Goal: Navigation & Orientation: Find specific page/section

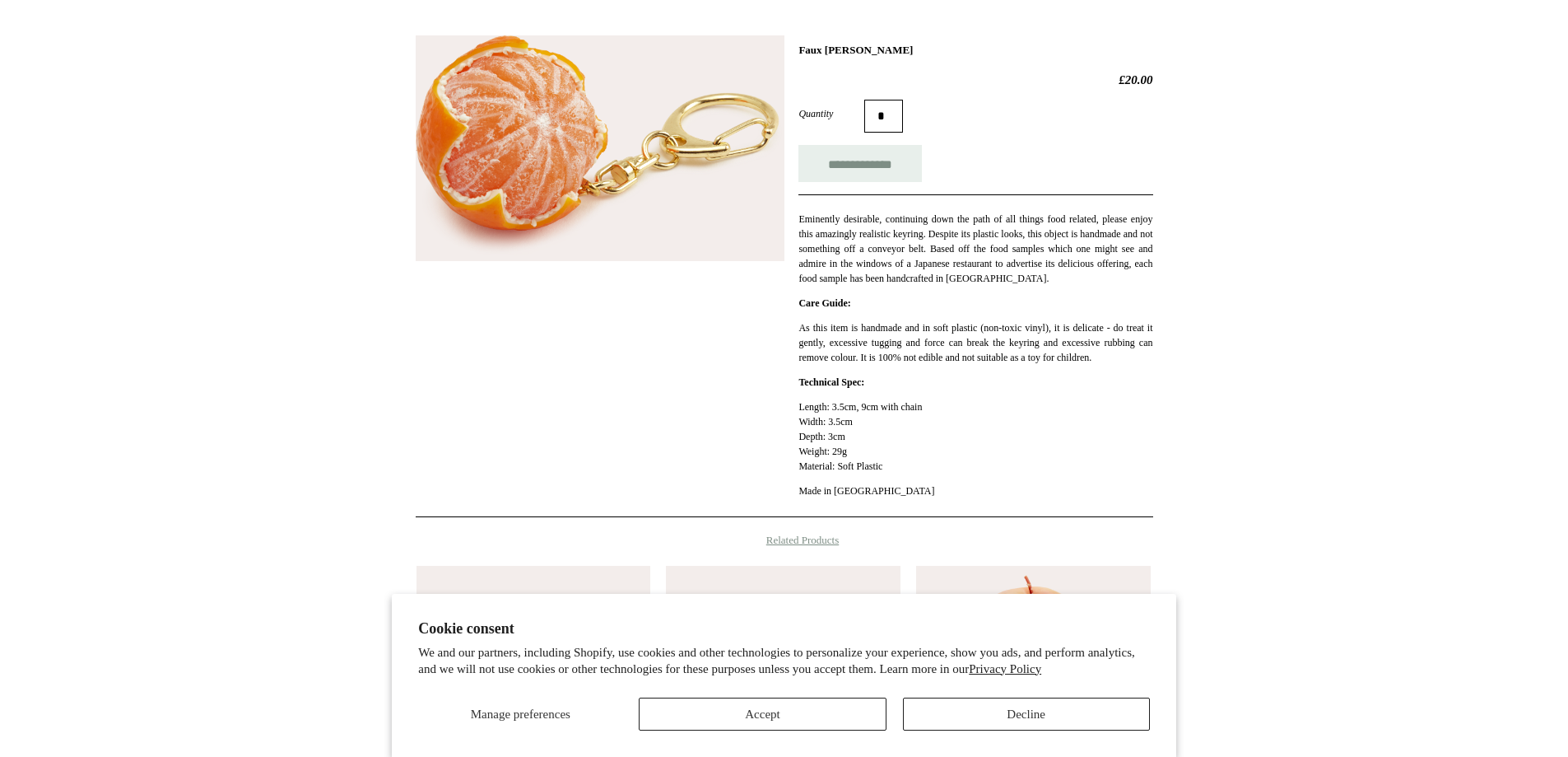
scroll to position [247, 0]
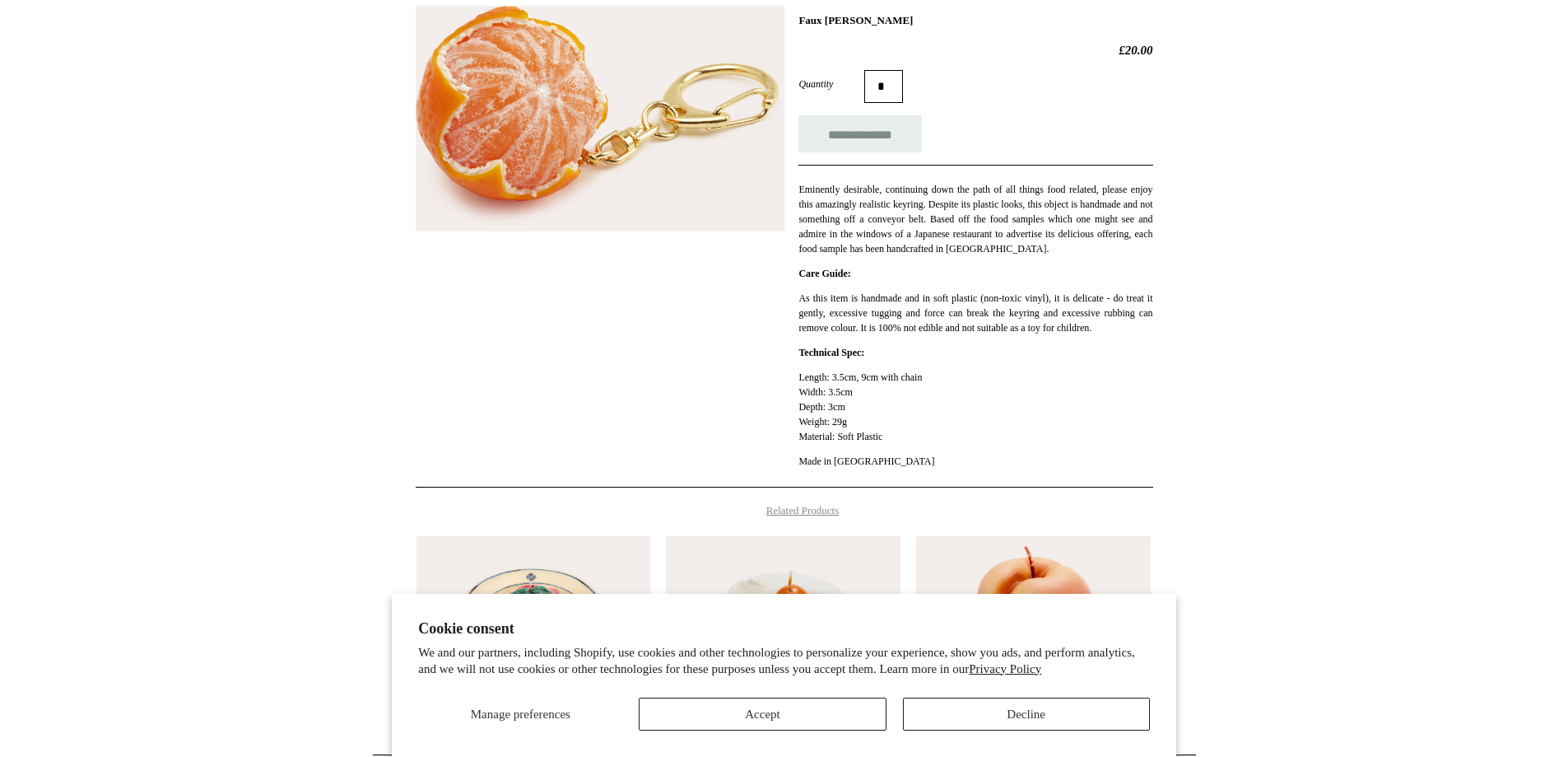
click at [741, 731] on section "Cookie consent We and our partners, including Shopify, use cookies and other te…" at bounding box center [784, 674] width 785 height 163
click at [744, 718] on button "Accept" at bounding box center [762, 714] width 247 height 33
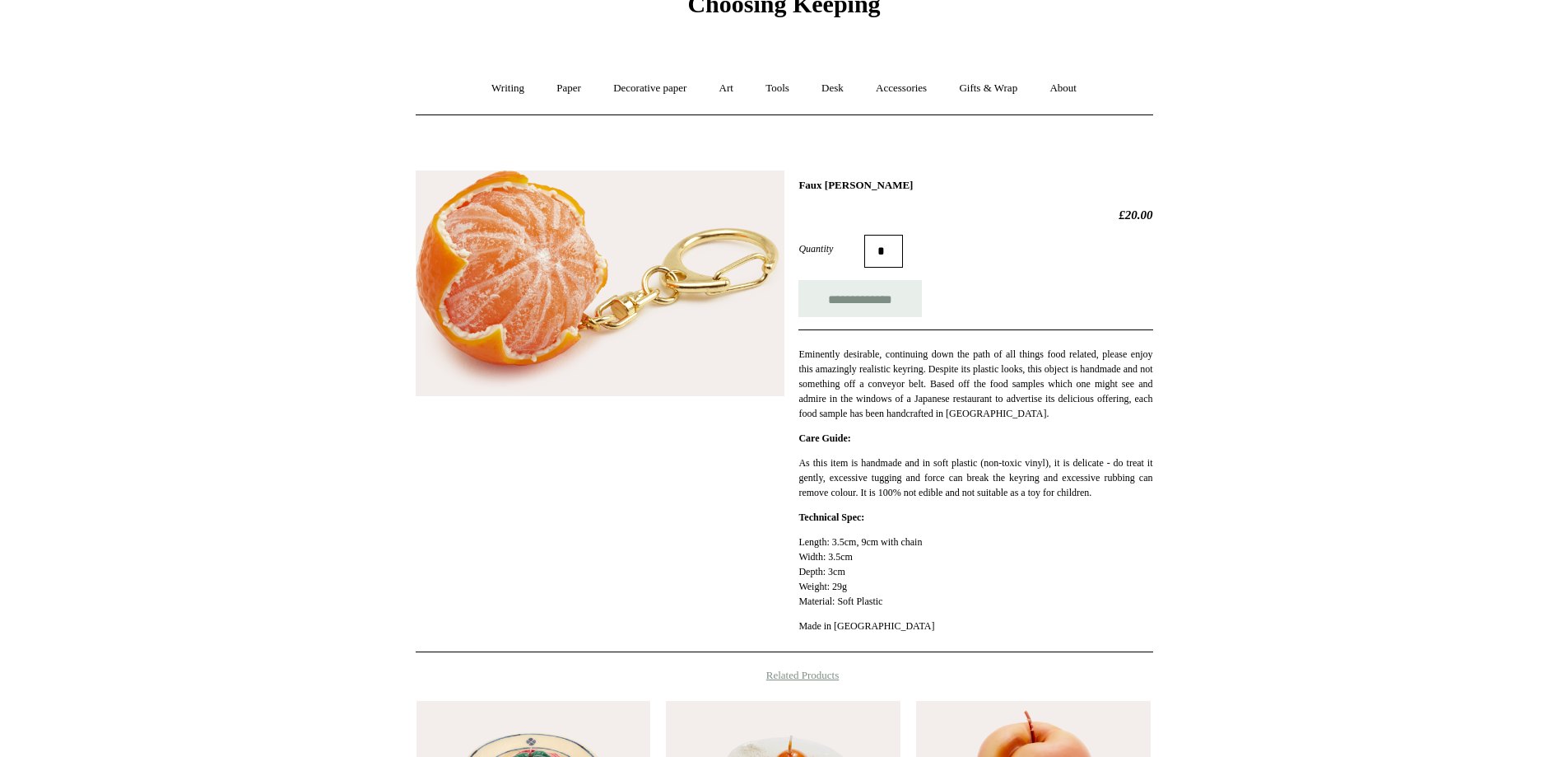
scroll to position [0, 0]
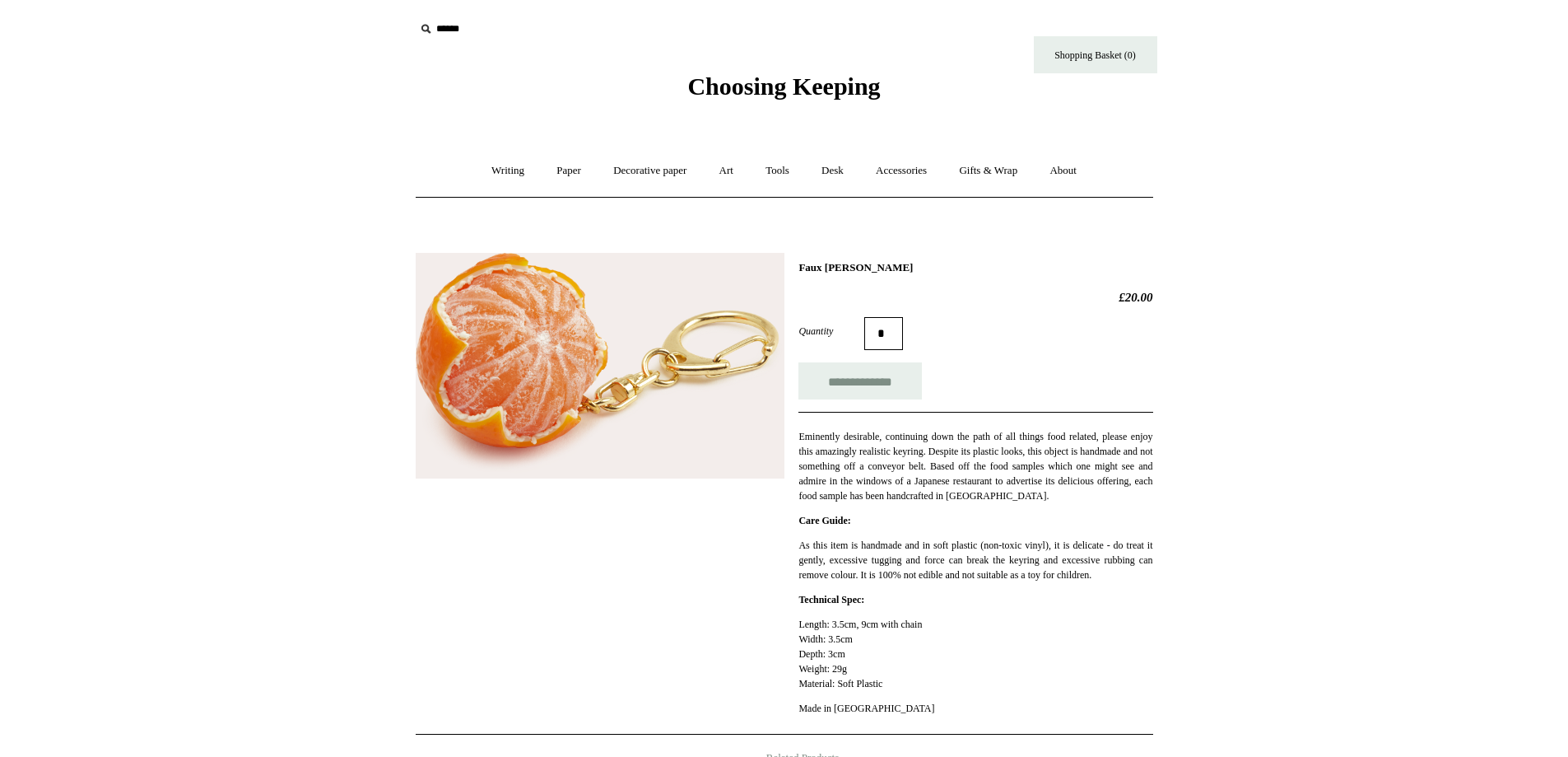
click at [433, 28] on icon at bounding box center [425, 28] width 18 height 18
click at [447, 30] on input "text" at bounding box center [515, 29] width 202 height 30
click at [426, 25] on icon at bounding box center [425, 28] width 18 height 18
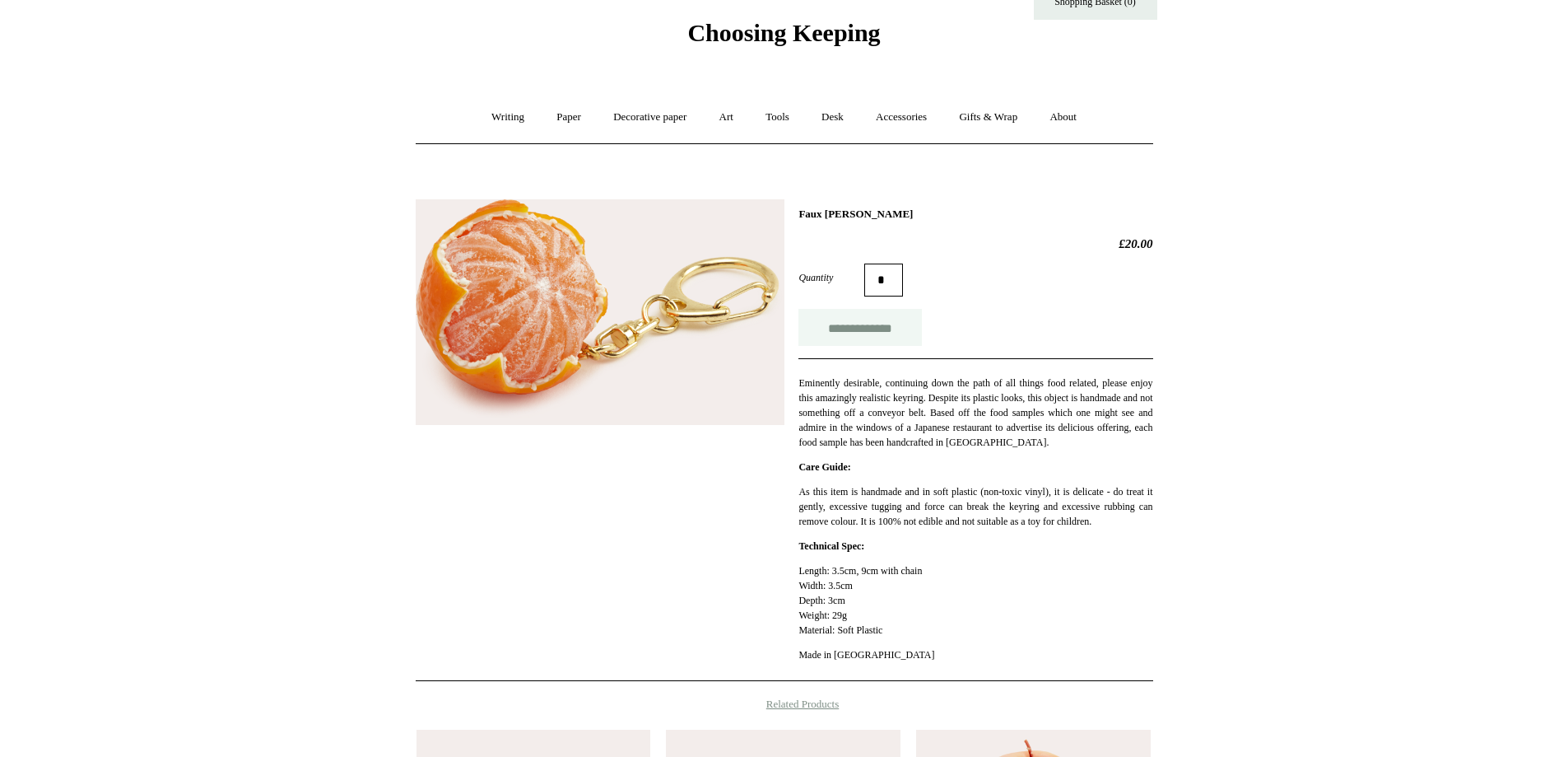
scroll to position [83, 0]
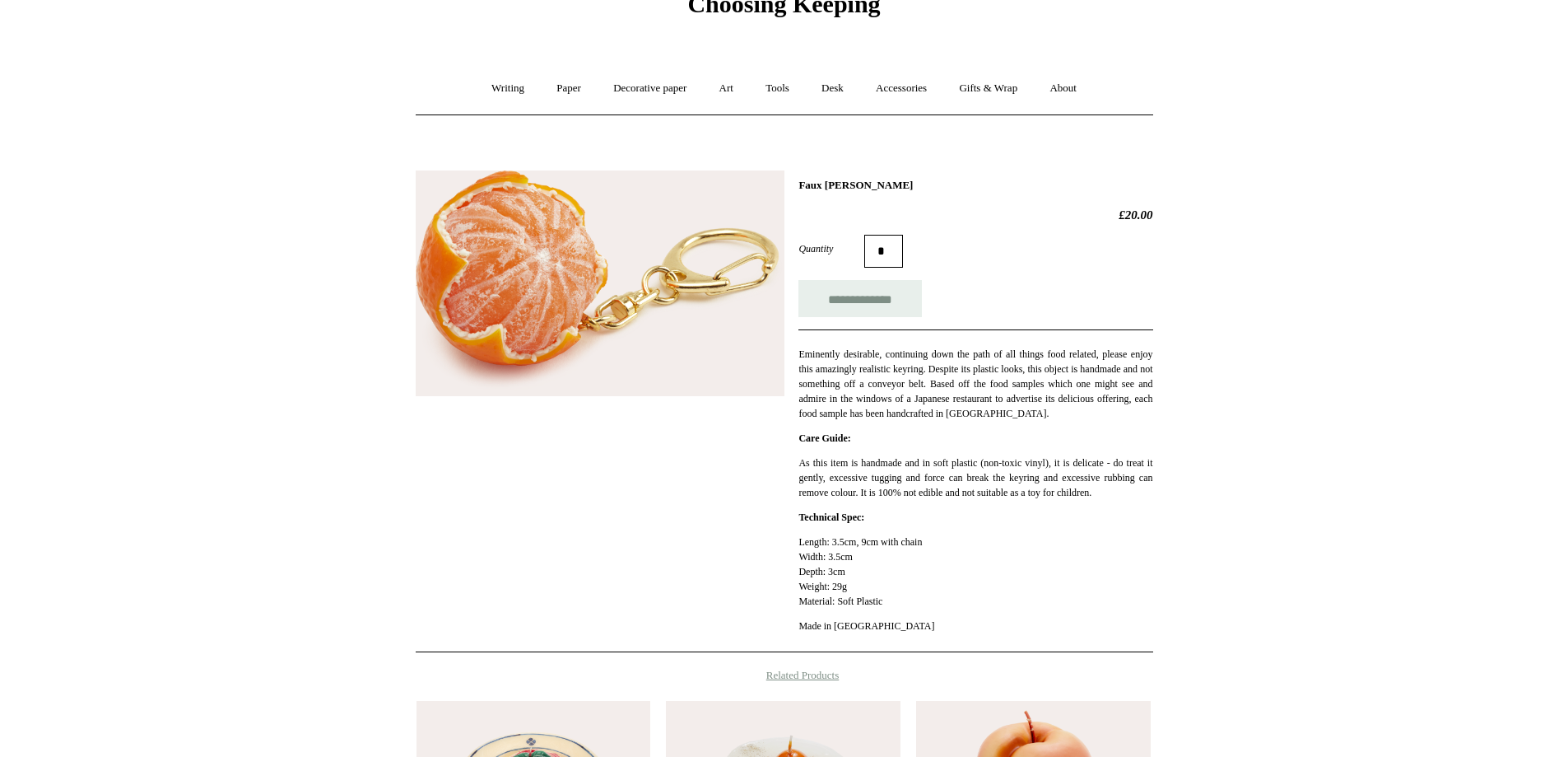
click at [876, 182] on h1 "Faux Clementine Keyring" at bounding box center [976, 185] width 354 height 13
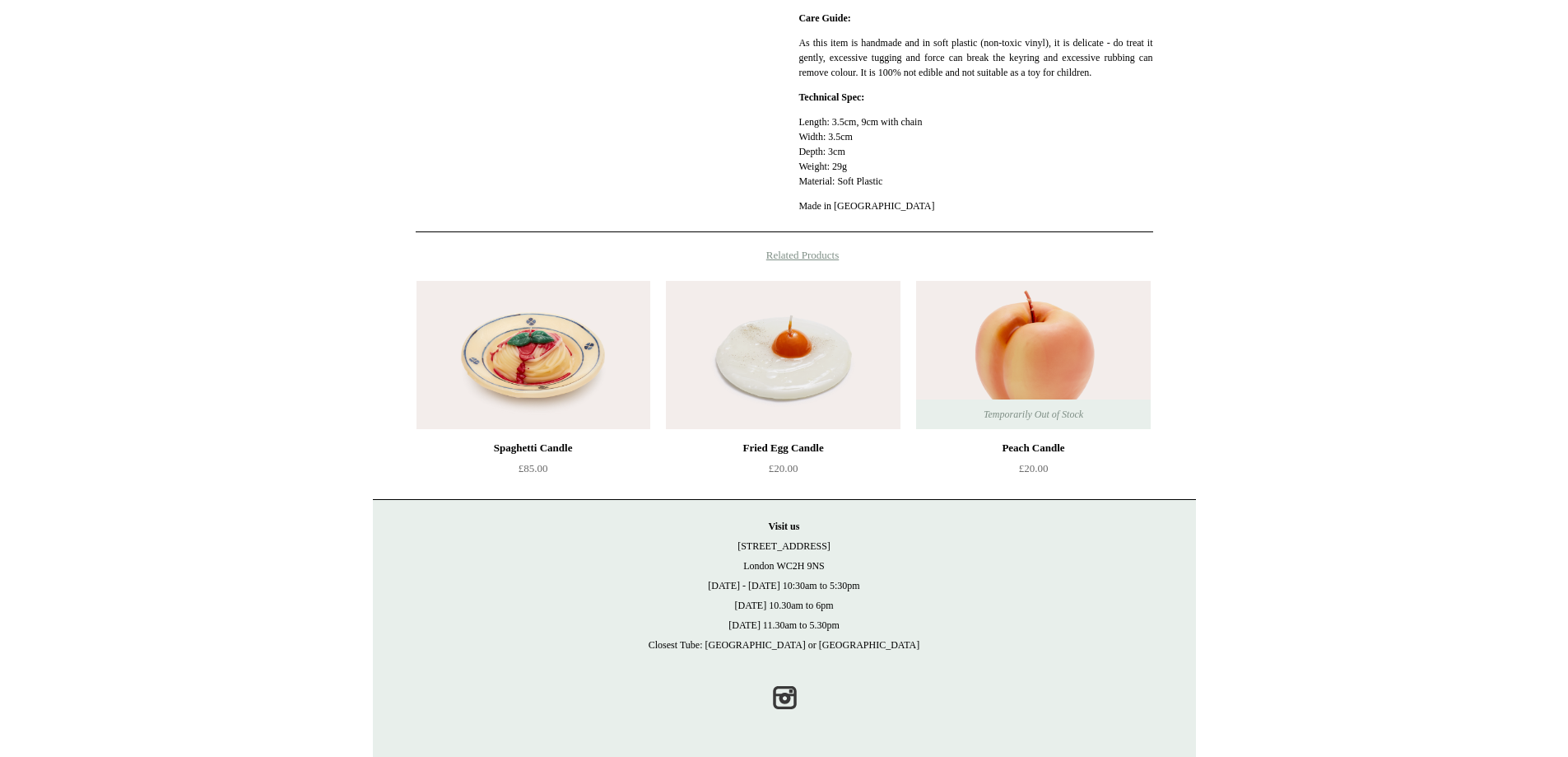
scroll to position [518, 0]
click at [824, 259] on h4 "Related Products" at bounding box center [785, 255] width 823 height 13
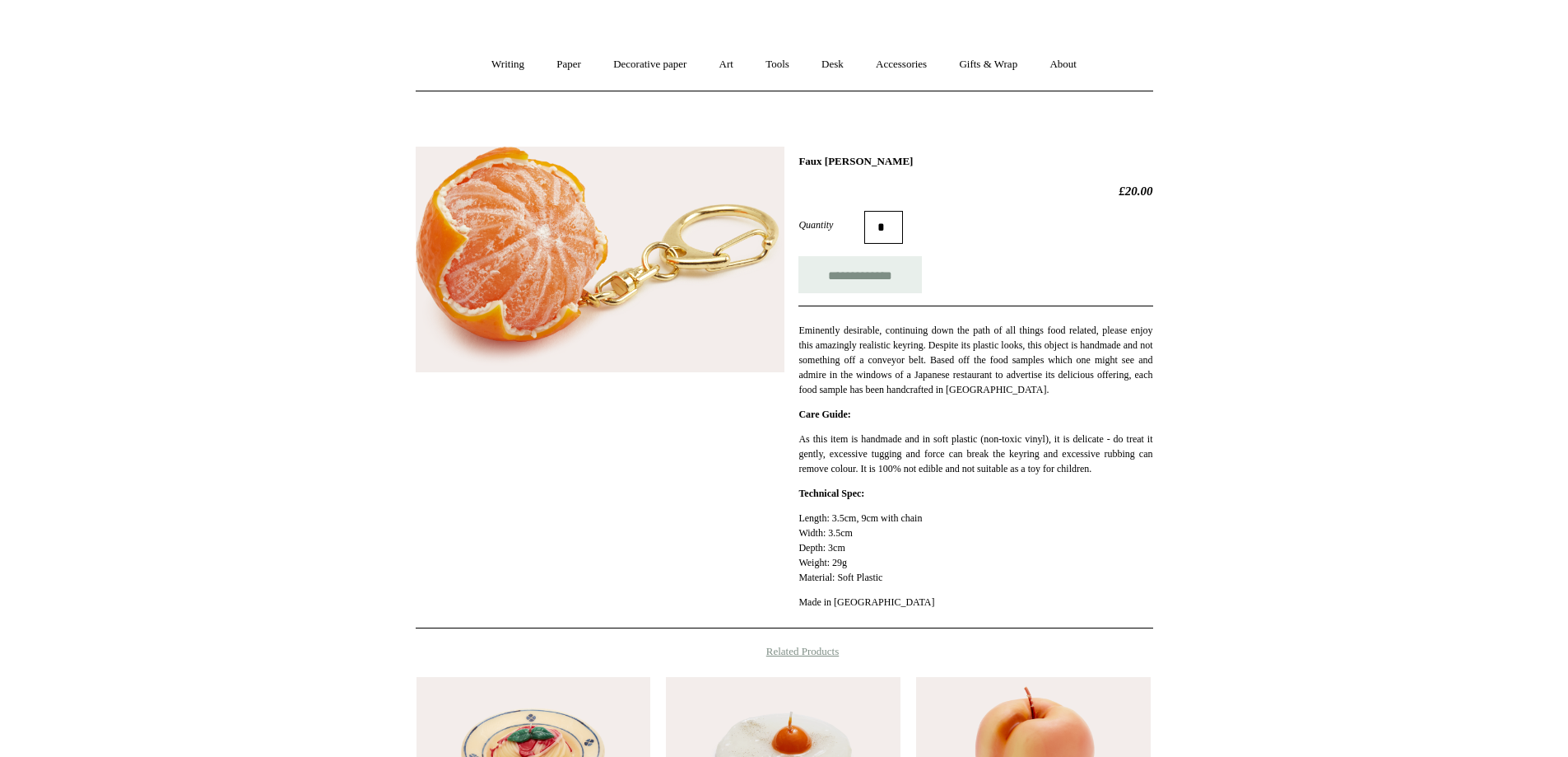
scroll to position [0, 0]
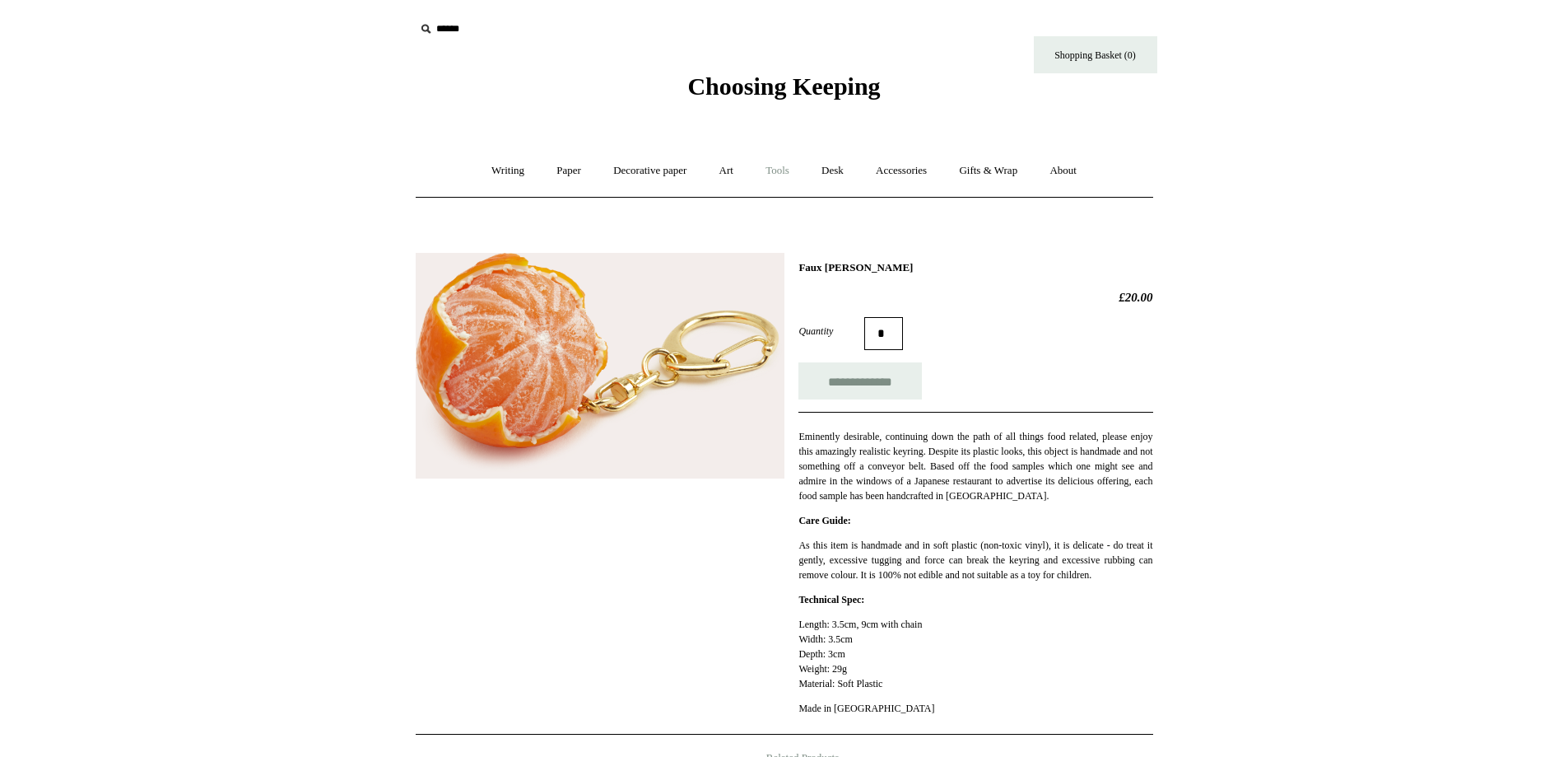
click at [778, 166] on link "Tools +" at bounding box center [777, 171] width 54 height 43
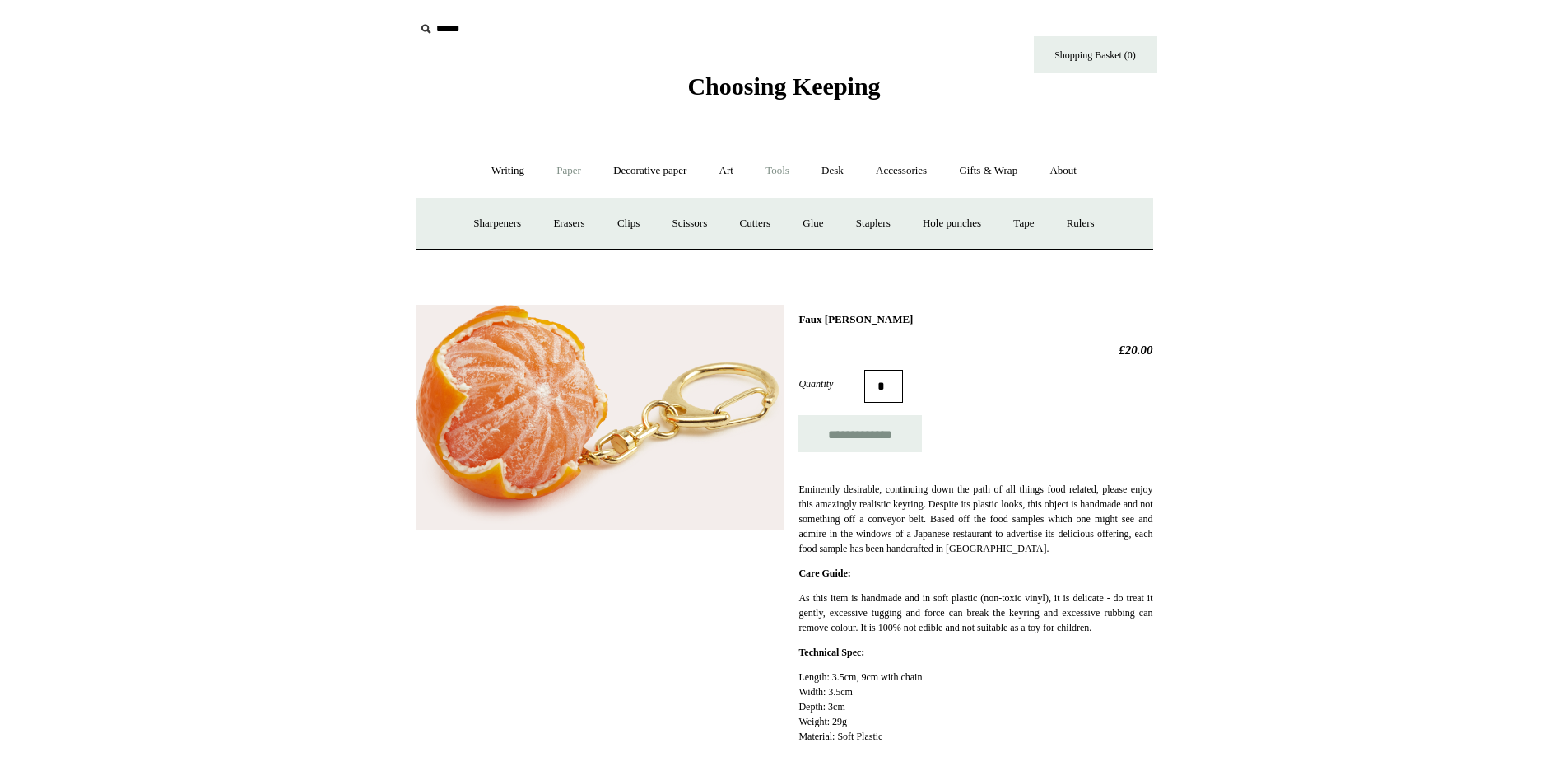
click at [571, 164] on link "Paper +" at bounding box center [569, 171] width 55 height 43
click at [484, 166] on link "Writing +" at bounding box center [508, 171] width 63 height 43
click at [901, 166] on link "Accessories +" at bounding box center [902, 171] width 81 height 43
click at [583, 228] on link "Pen cases" at bounding box center [602, 224] width 71 height 43
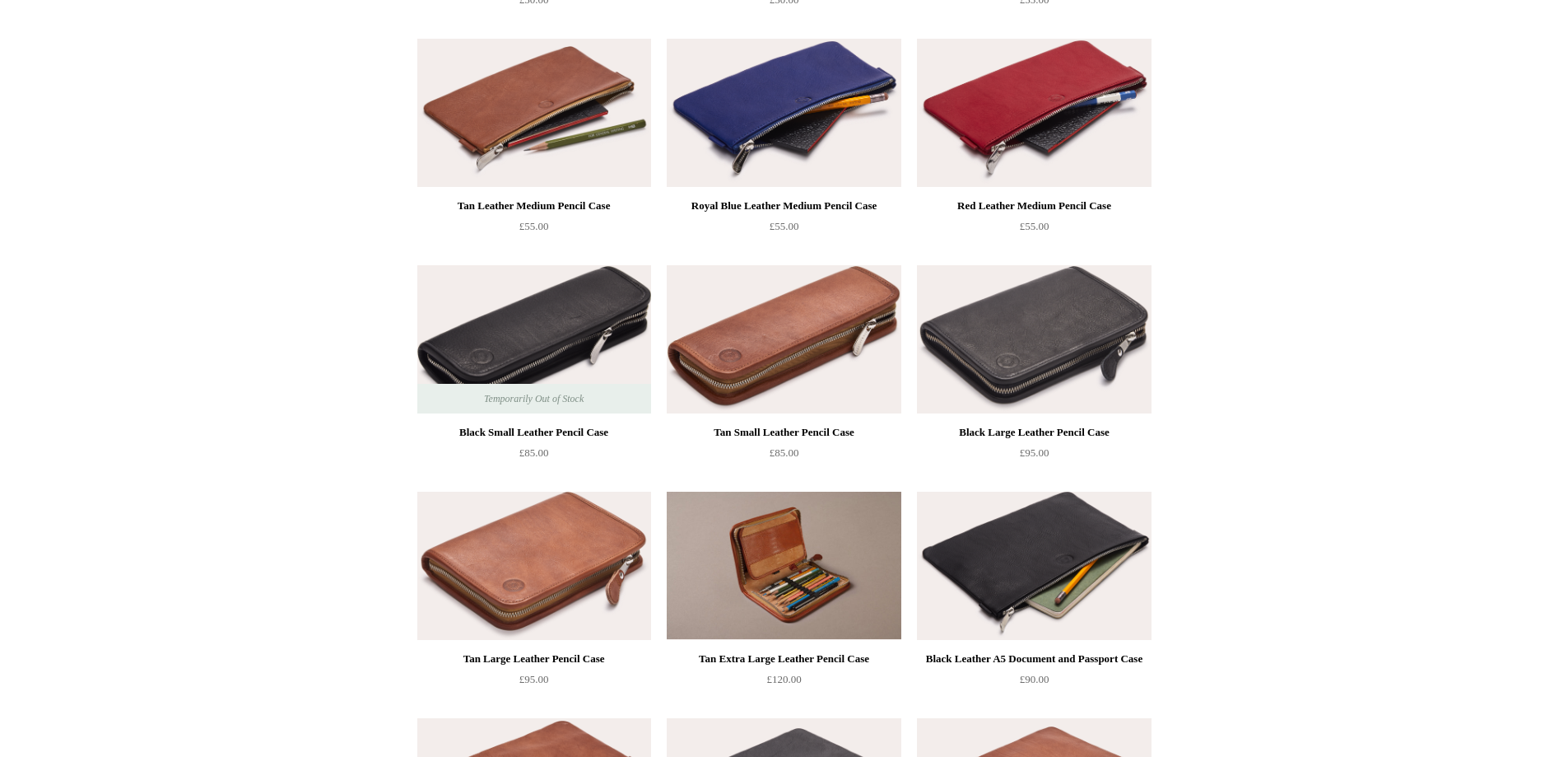
scroll to position [1236, 0]
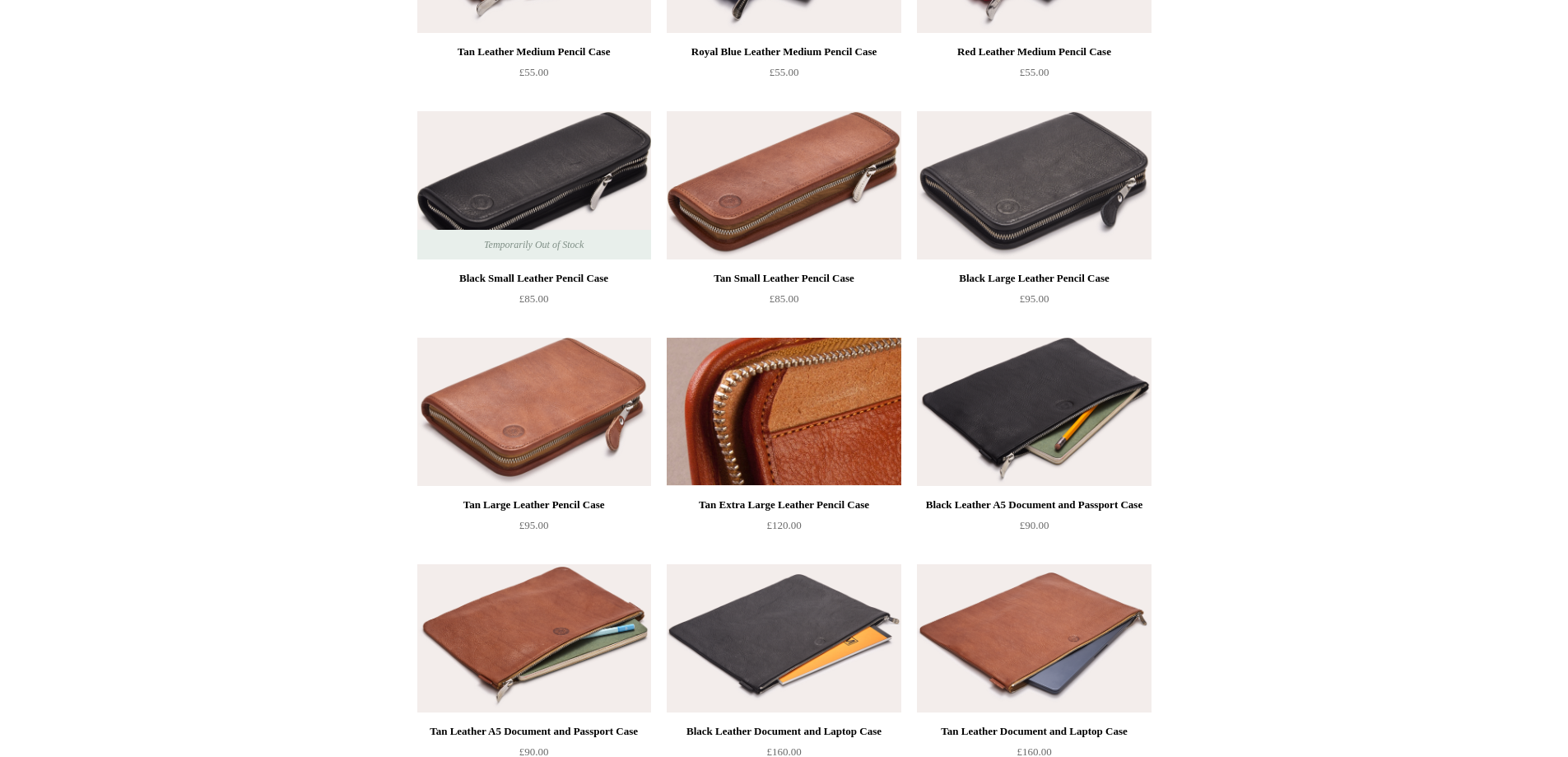
click at [765, 420] on img at bounding box center [783, 412] width 234 height 149
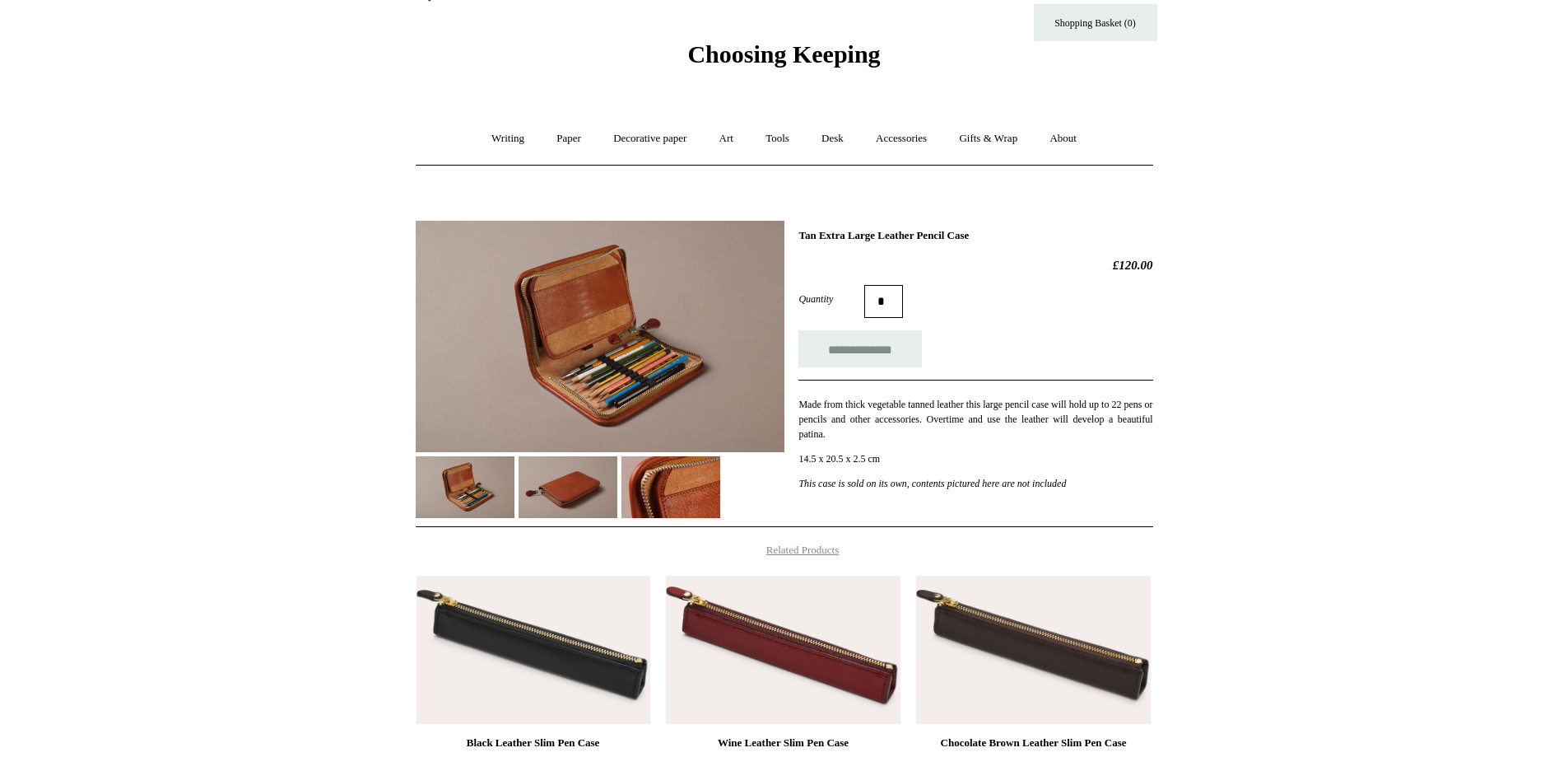
scroll to position [83, 0]
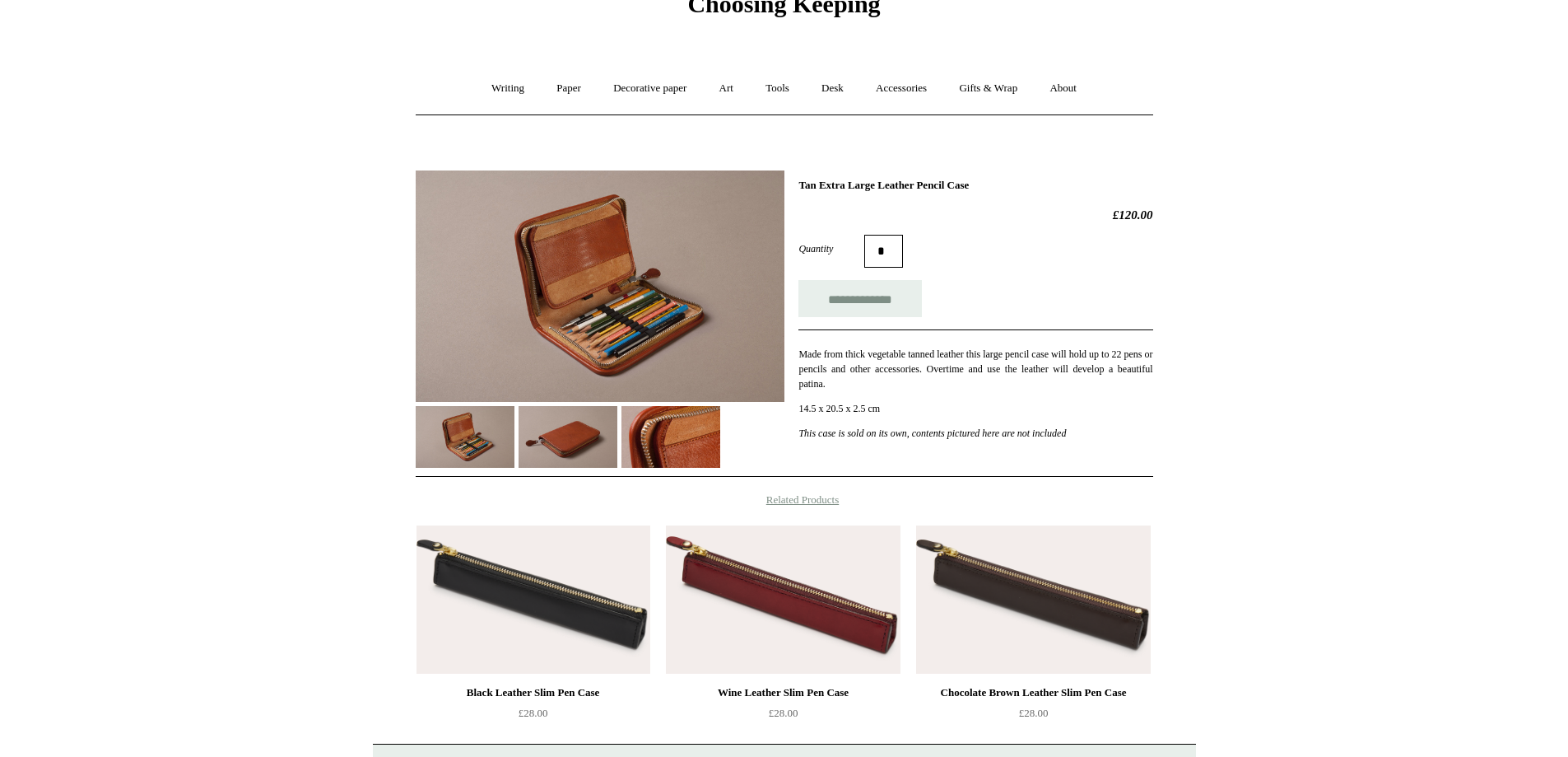
click at [588, 428] on img at bounding box center [568, 437] width 99 height 62
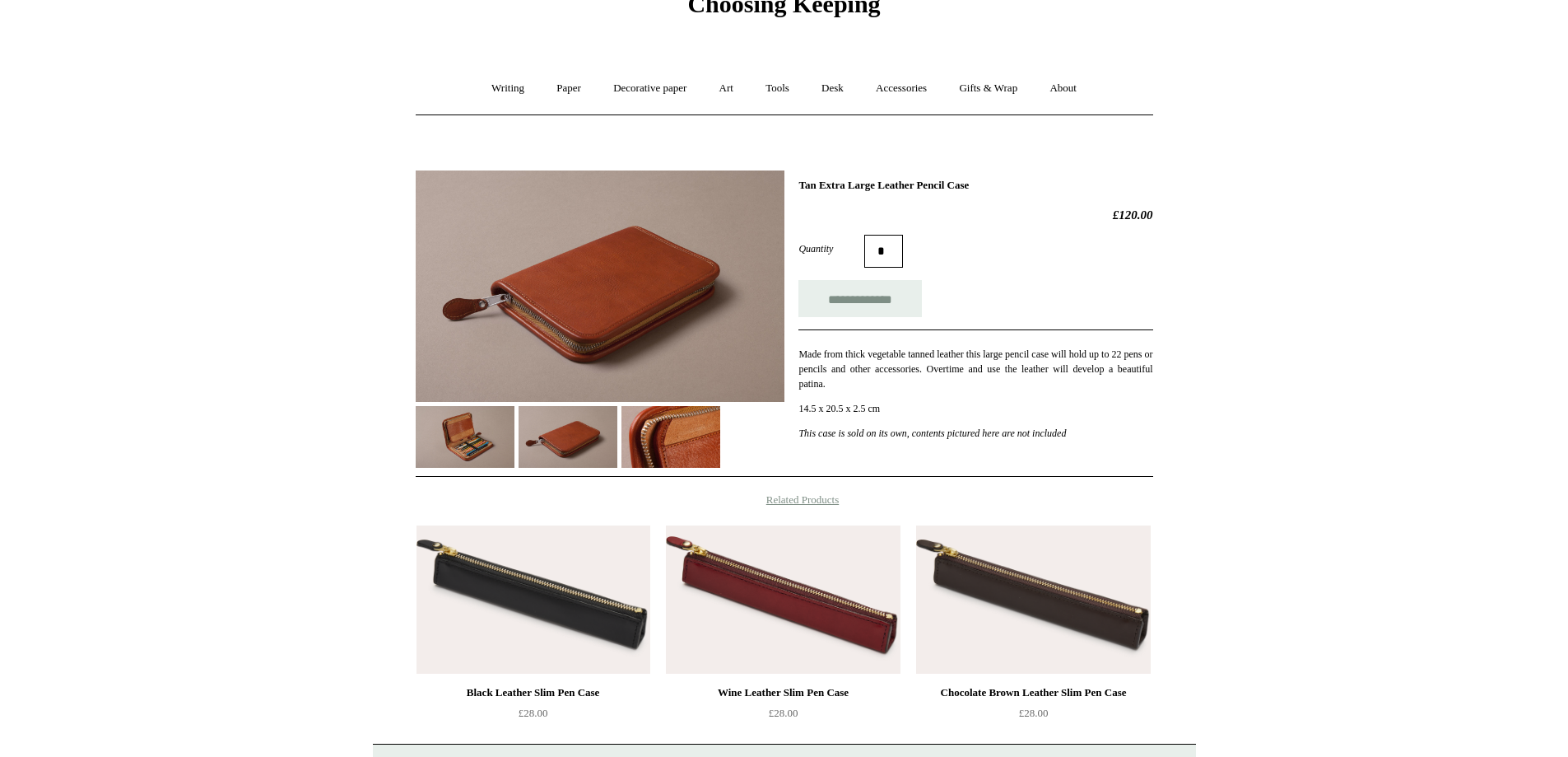
click at [652, 432] on img at bounding box center [670, 437] width 99 height 62
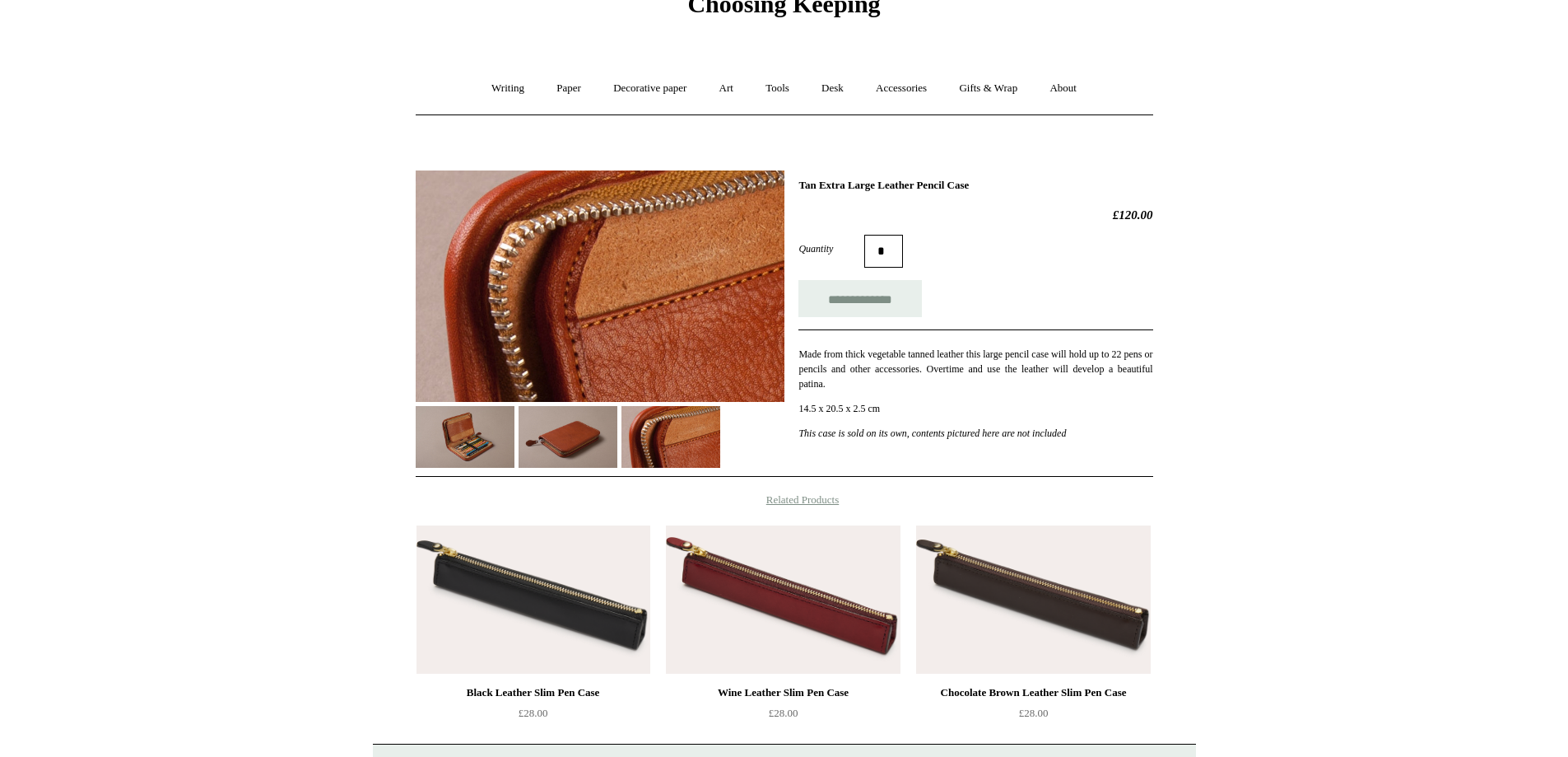
click at [616, 433] on img at bounding box center [568, 437] width 99 height 62
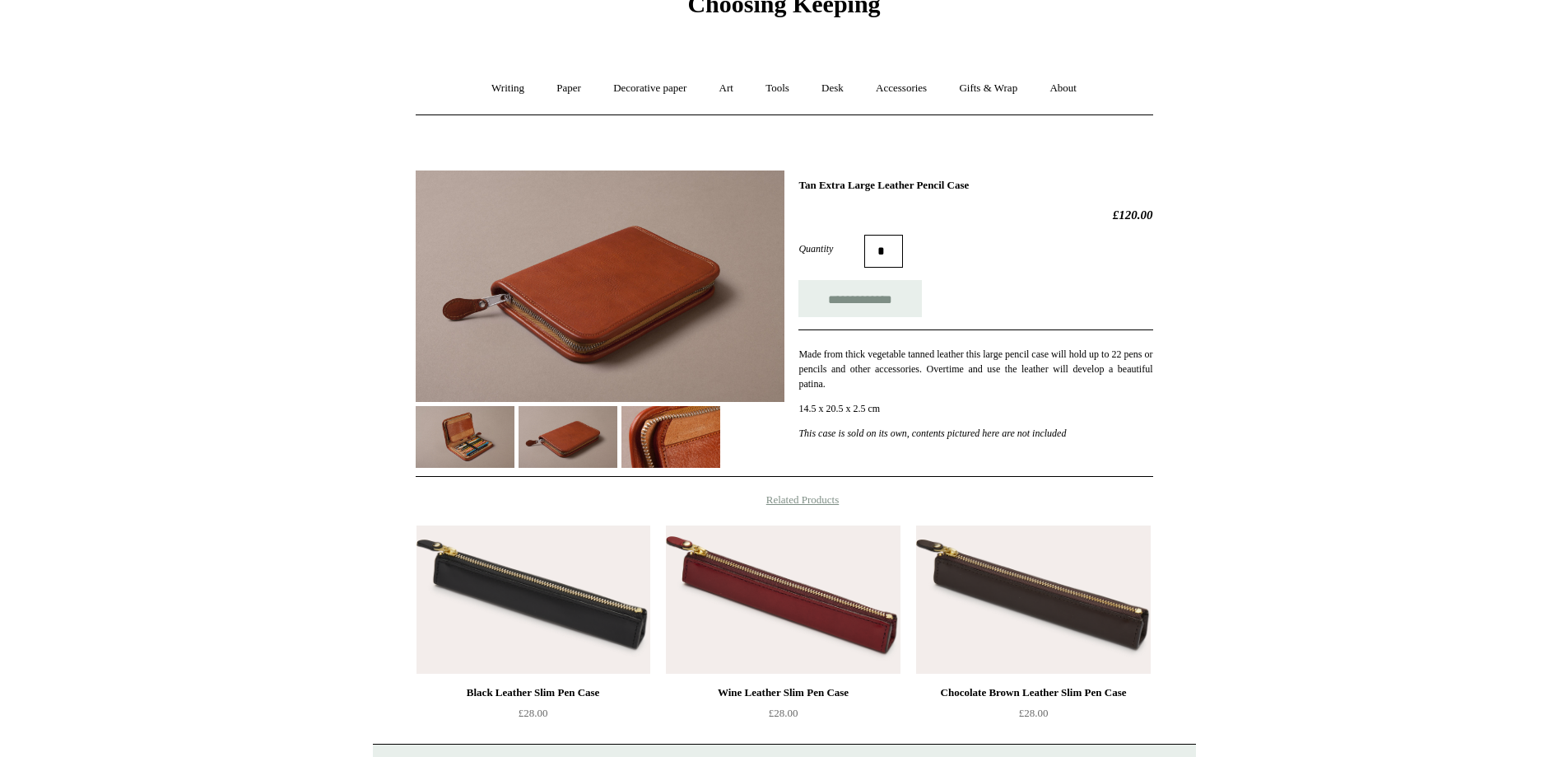
click at [515, 430] on div at bounding box center [600, 313] width 368 height 310
click at [494, 427] on img at bounding box center [464, 437] width 99 height 62
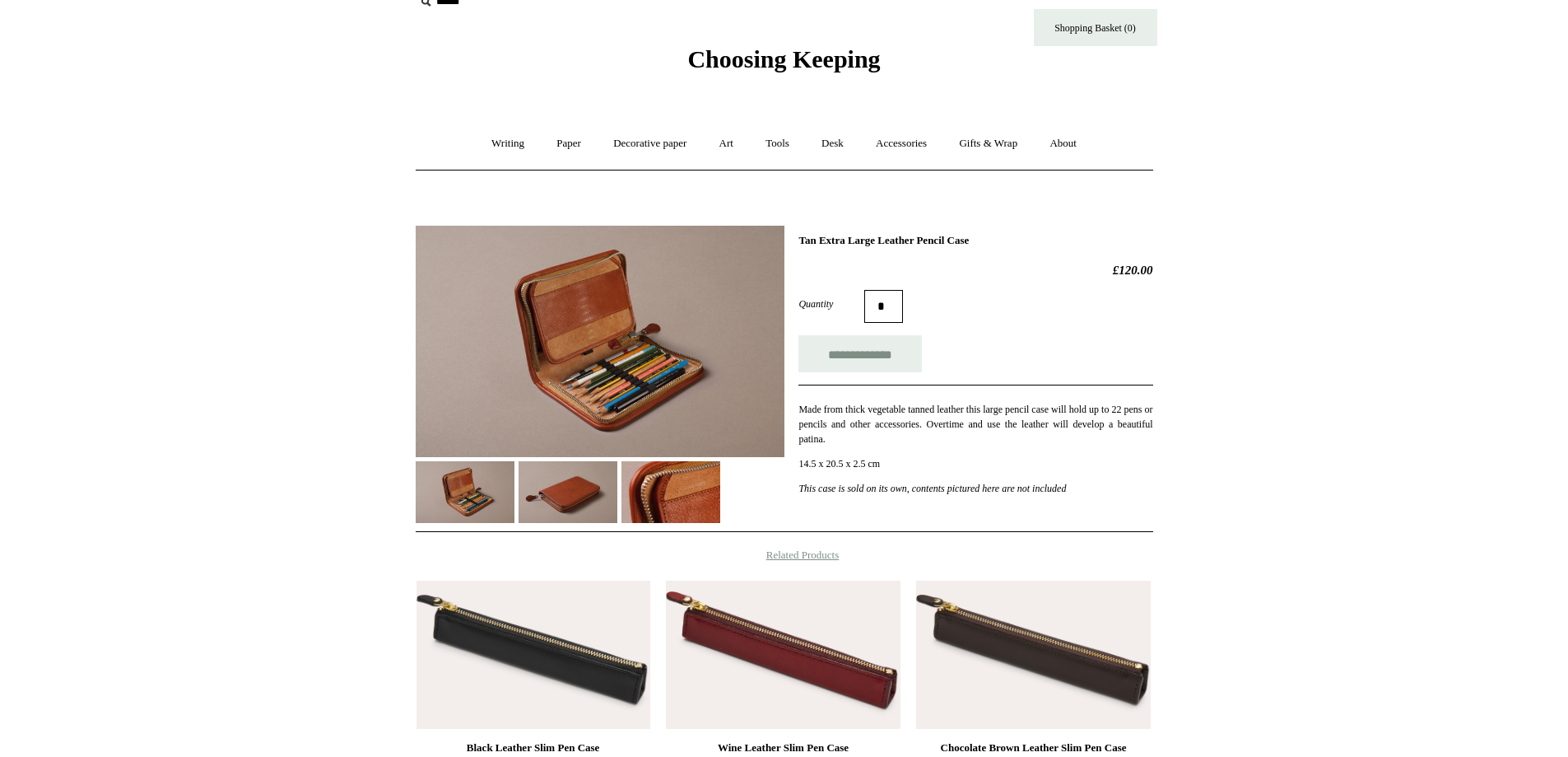
scroll to position [0, 0]
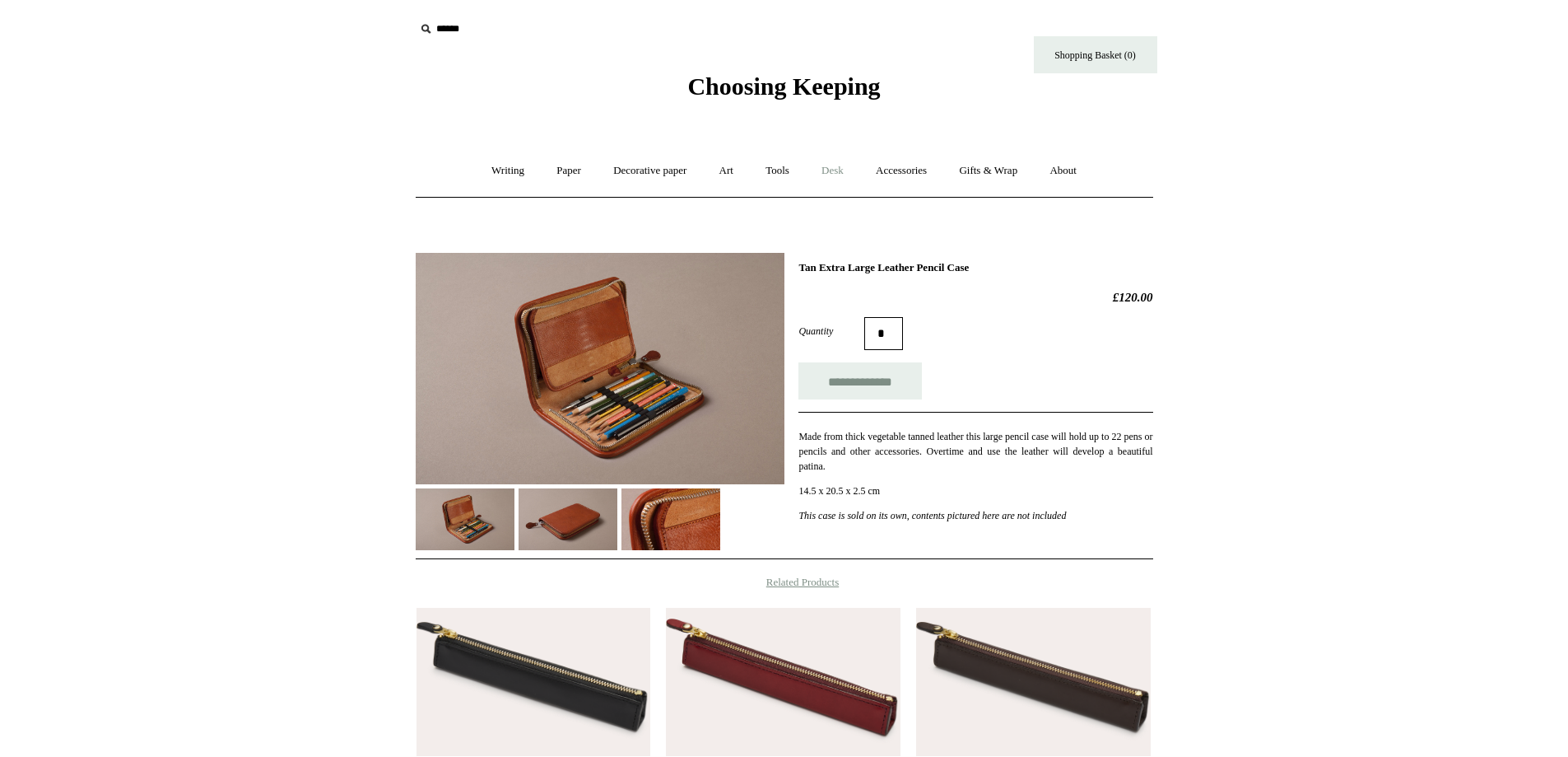
click at [825, 169] on link "Desk +" at bounding box center [832, 171] width 52 height 43
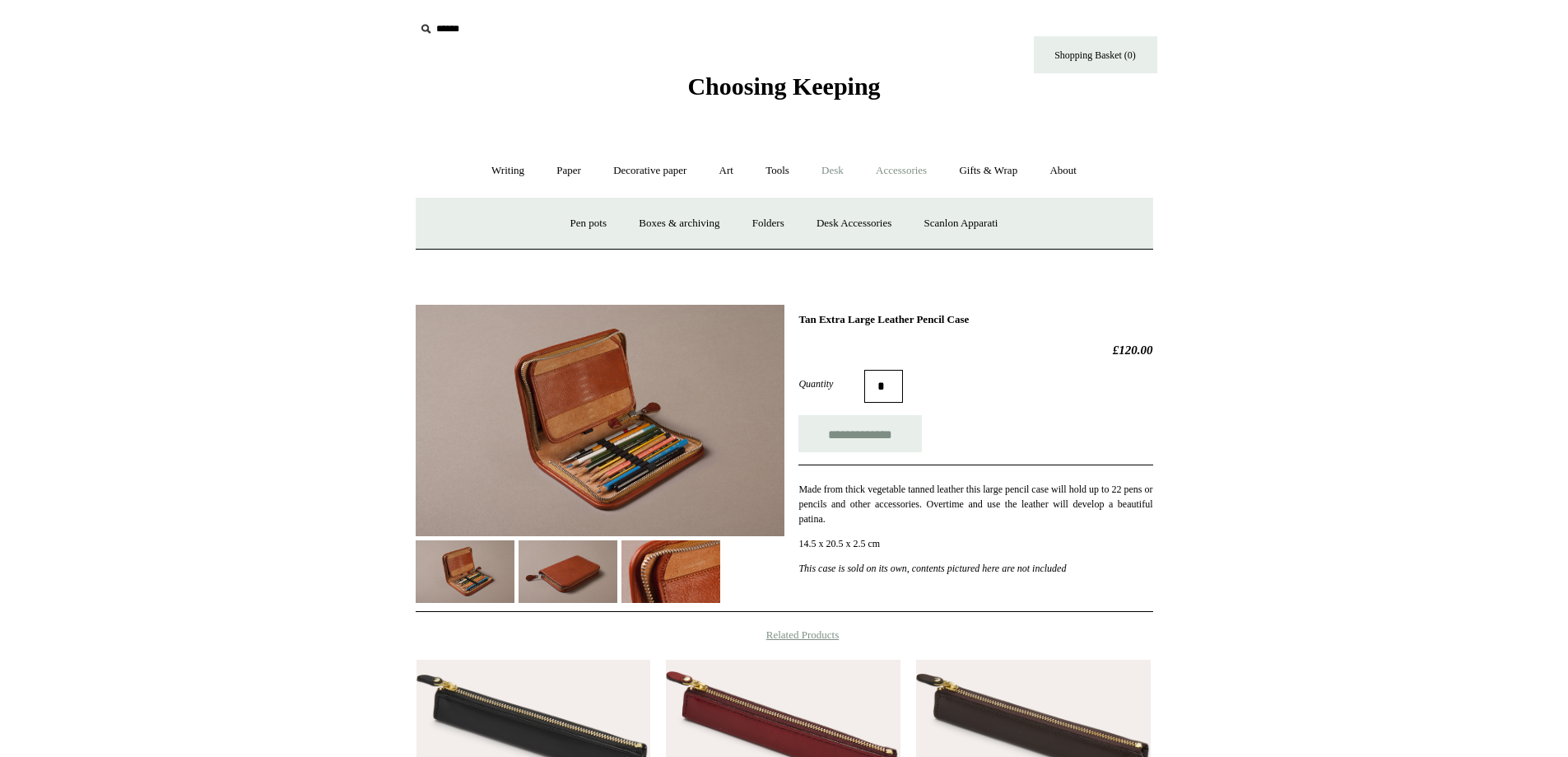
click at [901, 170] on link "Accessories +" at bounding box center [902, 171] width 81 height 43
click at [976, 175] on link "Gifts & Wrap +" at bounding box center [989, 171] width 88 height 43
click at [960, 219] on link "Stickers" at bounding box center [956, 224] width 64 height 43
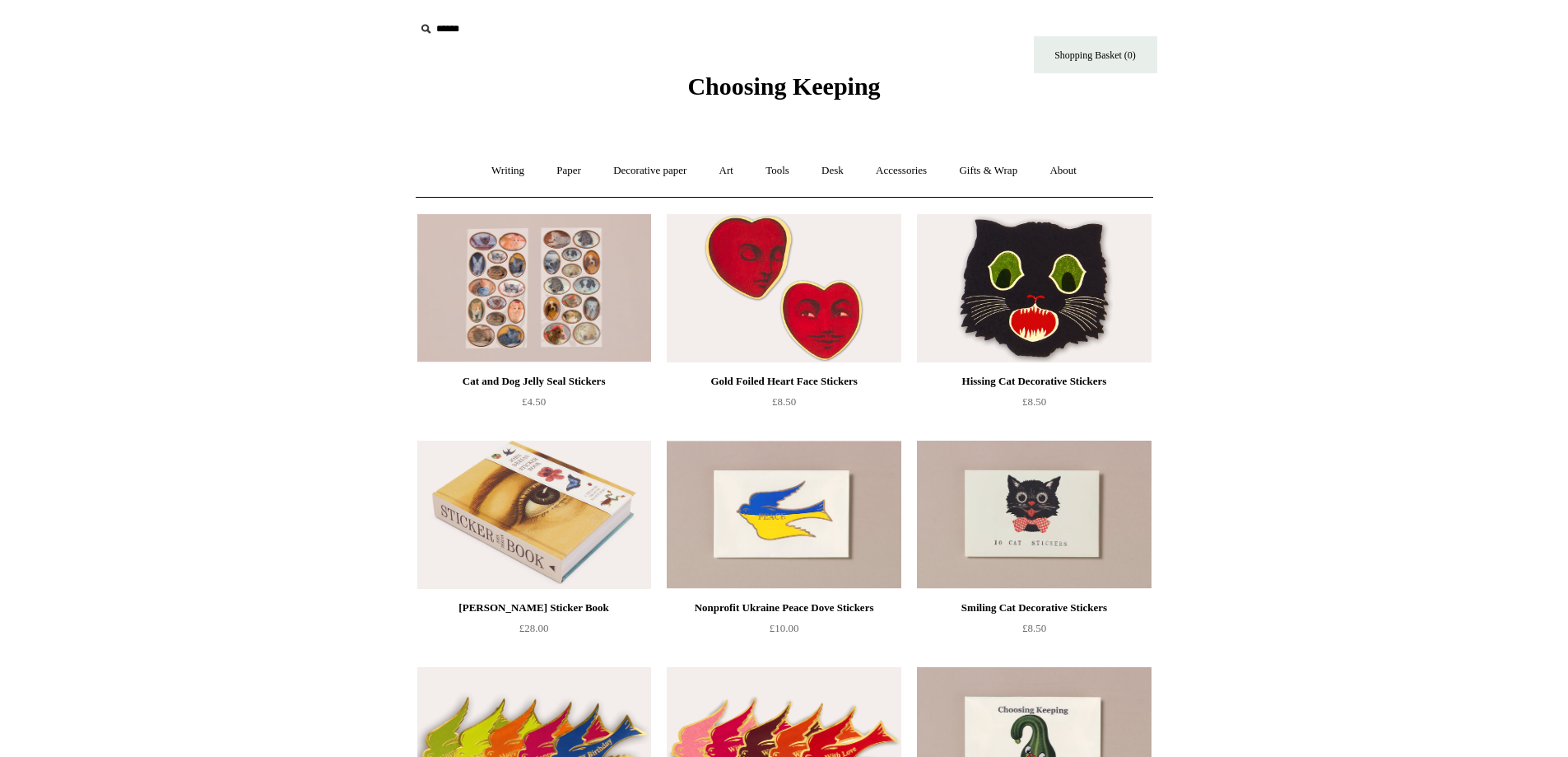
click at [428, 24] on icon at bounding box center [425, 28] width 18 height 18
click at [423, 30] on icon at bounding box center [425, 28] width 18 height 18
click at [510, 30] on input "text" at bounding box center [515, 29] width 202 height 30
click at [507, 30] on input "text" at bounding box center [515, 29] width 202 height 30
click at [607, 36] on input "*" at bounding box center [603, 28] width 17 height 29
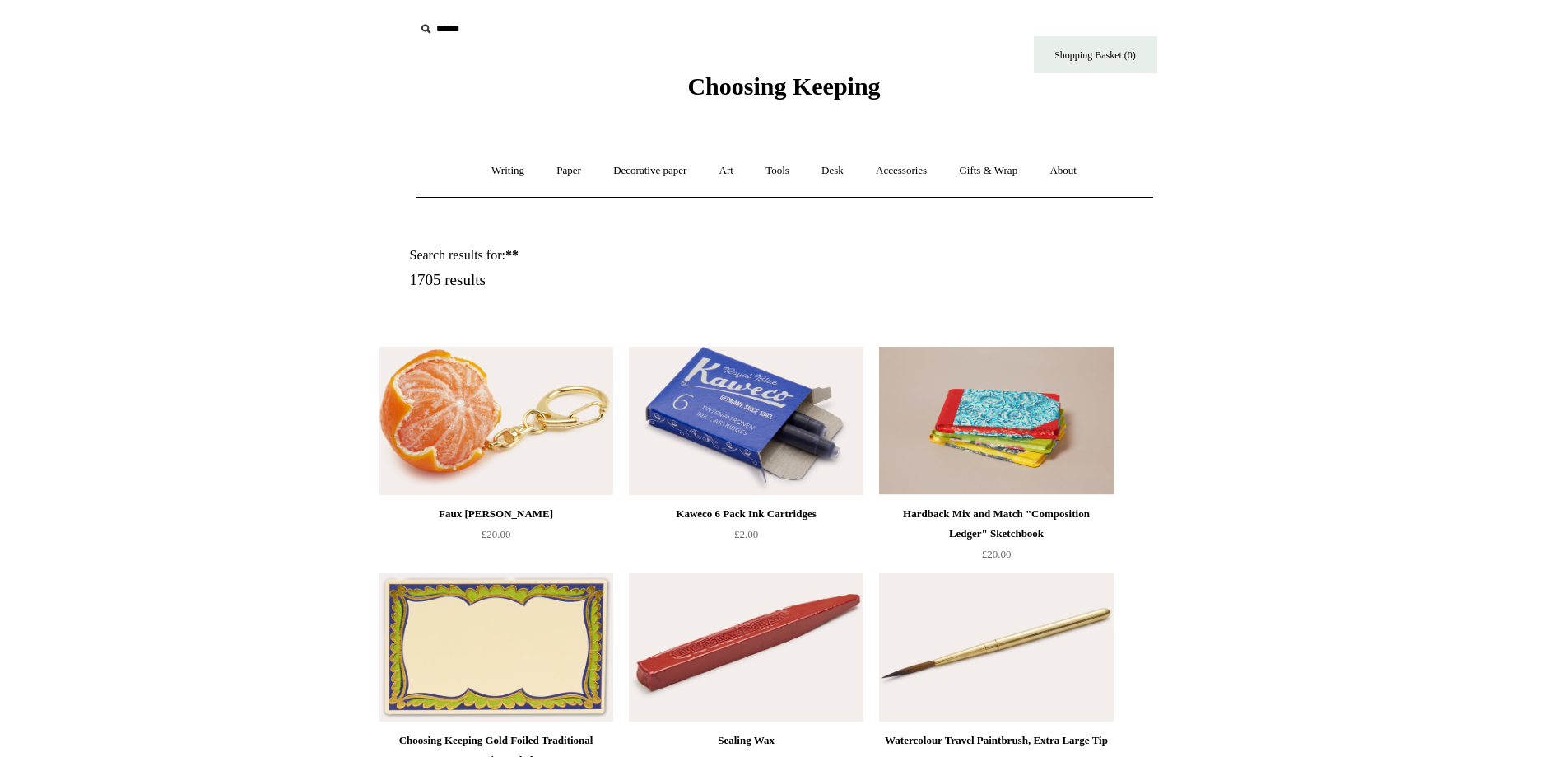
click at [519, 253] on strong "**" at bounding box center [512, 255] width 13 height 14
click at [492, 253] on h1 "Search results for: **" at bounding box center [606, 255] width 394 height 16
click at [519, 254] on strong "**" at bounding box center [512, 255] width 13 height 14
click at [428, 31] on icon at bounding box center [425, 28] width 18 height 18
